Goal: Transaction & Acquisition: Purchase product/service

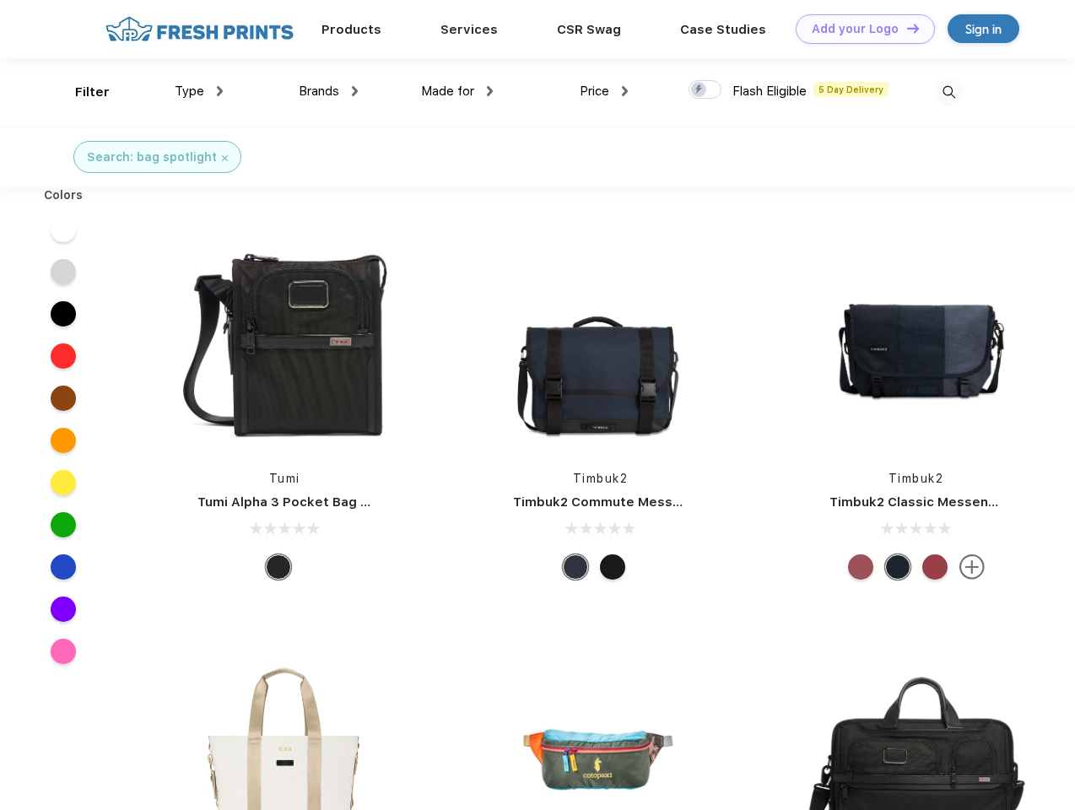
click at [859, 29] on link "Add your Logo Design Tool" at bounding box center [865, 29] width 139 height 30
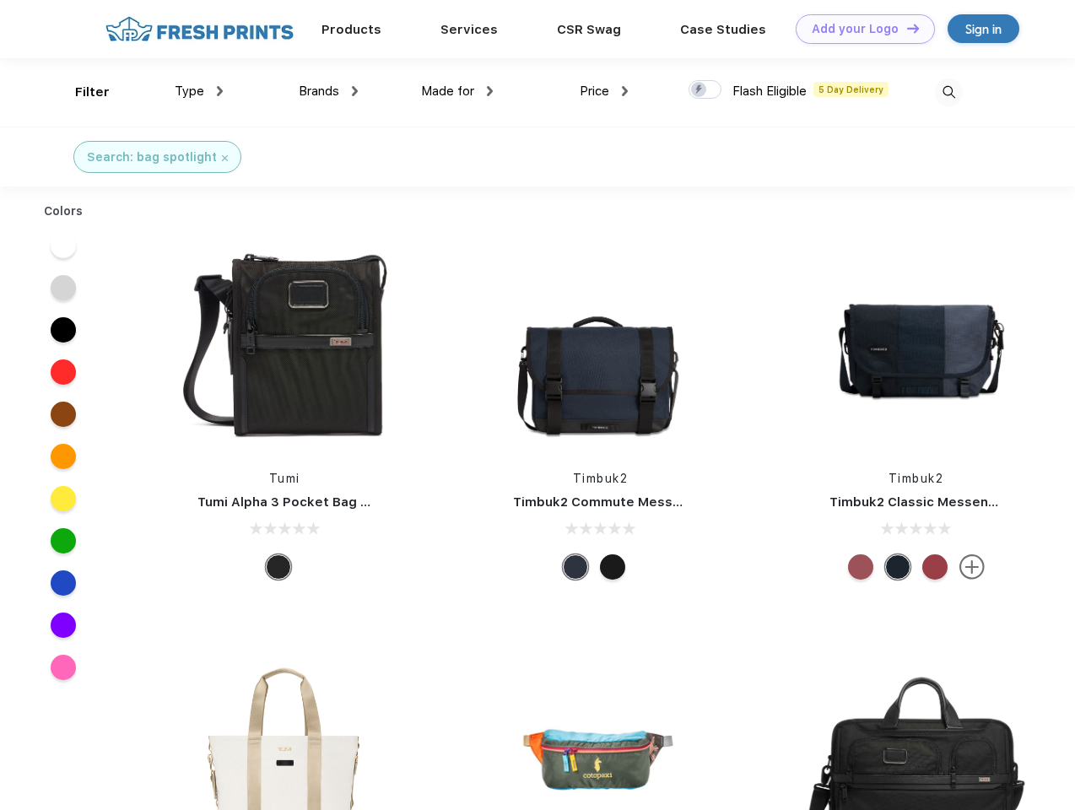
click at [0, 0] on div "Design Tool" at bounding box center [0, 0] width 0 height 0
click at [905, 28] on link "Add your Logo Design Tool" at bounding box center [865, 29] width 139 height 30
click at [81, 92] on div "Filter" at bounding box center [92, 92] width 35 height 19
click at [199, 91] on span "Type" at bounding box center [190, 91] width 30 height 15
click at [328, 91] on span "Brands" at bounding box center [319, 91] width 41 height 15
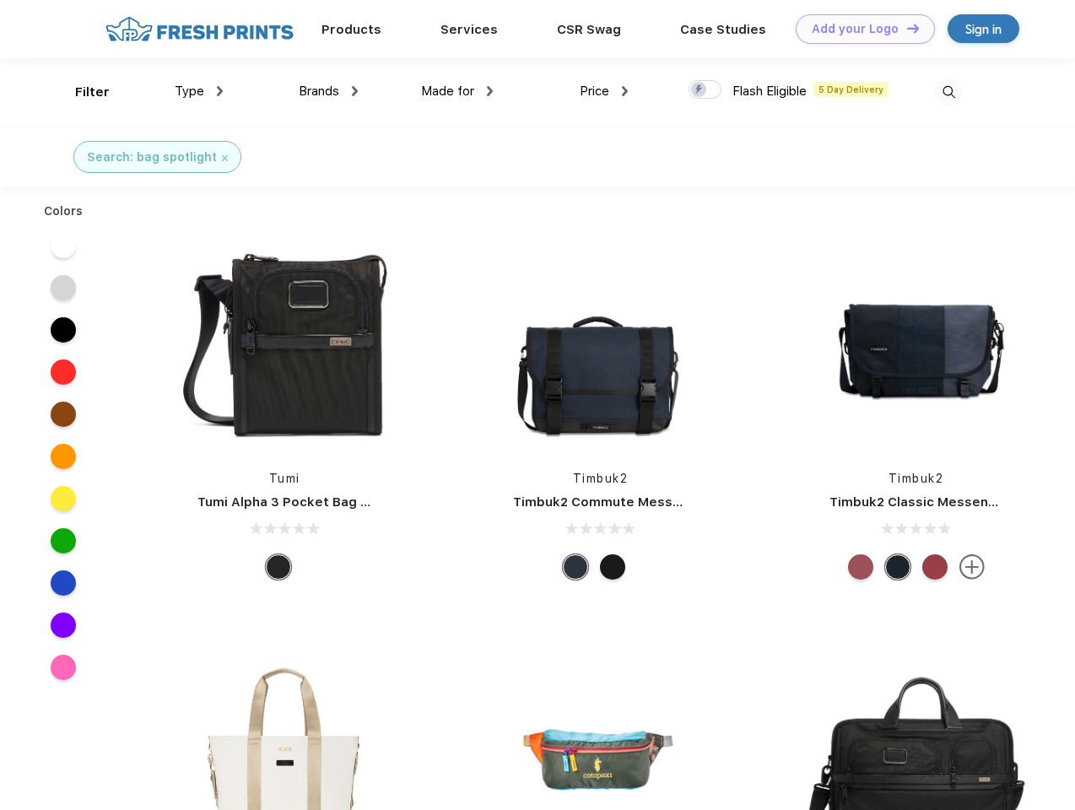
click at [457, 91] on span "Made for" at bounding box center [447, 91] width 53 height 15
click at [604, 91] on span "Price" at bounding box center [595, 91] width 30 height 15
click at [705, 90] on div at bounding box center [705, 89] width 33 height 19
click at [700, 90] on input "checkbox" at bounding box center [694, 84] width 11 height 11
click at [949, 92] on img at bounding box center [949, 92] width 28 height 28
